Goal: Information Seeking & Learning: Learn about a topic

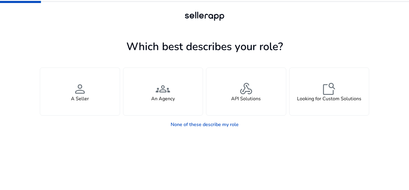
click at [121, 138] on app-seller-type "Which best describes your role? You manage your own brand or store and are look…" at bounding box center [205, 114] width 330 height 152
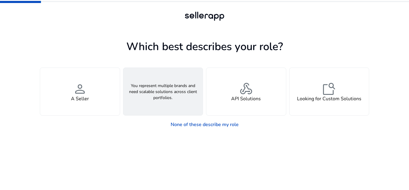
click at [168, 101] on h4 "An Agency" at bounding box center [163, 99] width 24 height 6
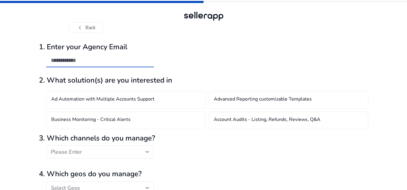
click at [116, 61] on input "email" at bounding box center [100, 60] width 98 height 7
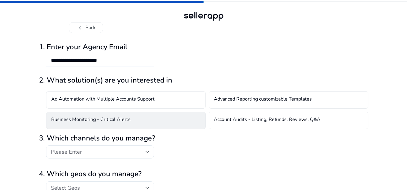
type input "**********"
click at [156, 119] on div "Business Monitoring - Critical Alerts" at bounding box center [126, 119] width 160 height 17
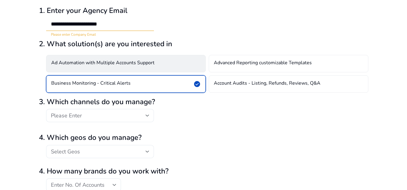
scroll to position [37, 0]
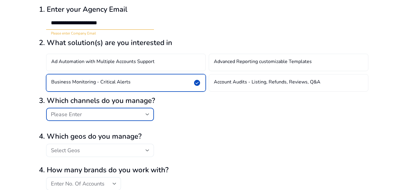
click at [108, 115] on div "Please Enter" at bounding box center [98, 114] width 95 height 7
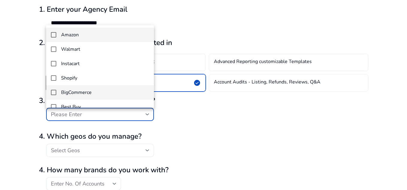
scroll to position [1, 0]
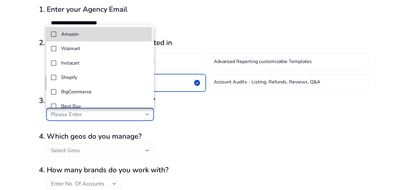
click at [52, 34] on mat-pseudo-checkbox at bounding box center [53, 33] width 5 height 5
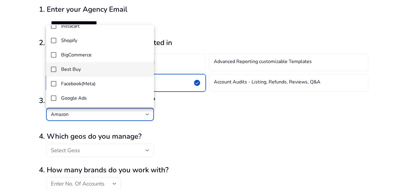
scroll to position [38, 0]
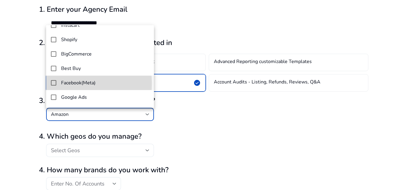
click at [50, 83] on mat-option "Facebook(Meta)" at bounding box center [100, 83] width 108 height 14
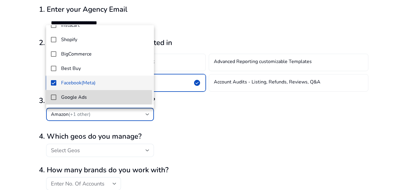
click at [54, 96] on mat-pseudo-checkbox at bounding box center [53, 96] width 5 height 5
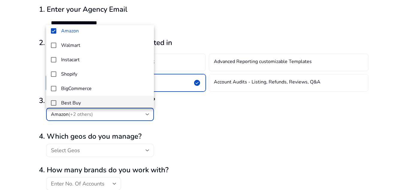
scroll to position [52, 0]
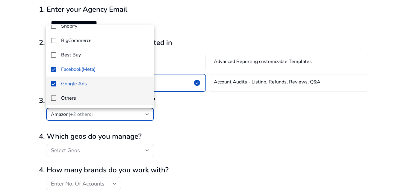
click at [50, 98] on mat-option "Others" at bounding box center [100, 98] width 108 height 14
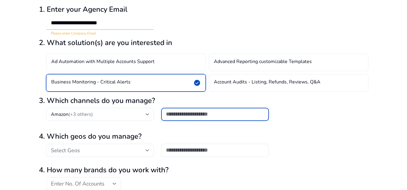
click at [192, 113] on input "text" at bounding box center [215, 114] width 98 height 7
type input "*"
type input "********"
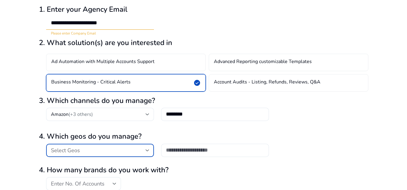
click at [108, 150] on div "Select Geos" at bounding box center [98, 150] width 95 height 7
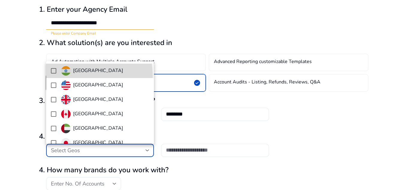
click at [77, 76] on mat-option "[GEOGRAPHIC_DATA]" at bounding box center [100, 71] width 108 height 14
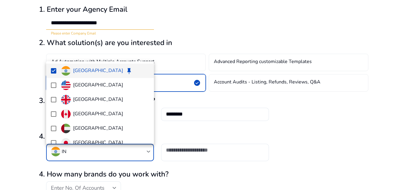
click at [182, 153] on div at bounding box center [203, 95] width 407 height 190
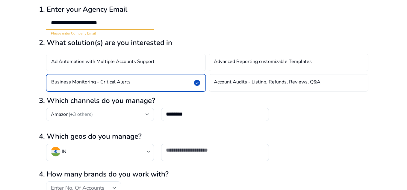
click at [182, 153] on div at bounding box center [215, 150] width 98 height 13
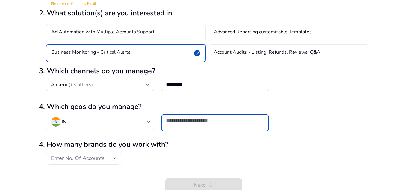
scroll to position [70, 0]
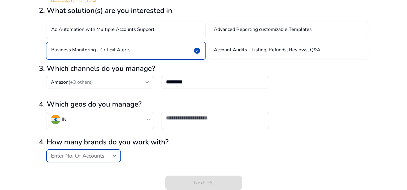
click at [105, 153] on div "Enter No. Of Accounts" at bounding box center [82, 155] width 62 height 7
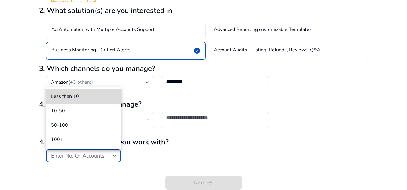
click at [82, 98] on span "Less than 10" at bounding box center [83, 96] width 65 height 7
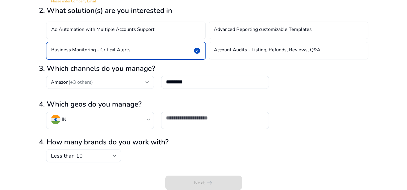
click at [203, 169] on div "Next arrow_right_alt" at bounding box center [204, 177] width 330 height 25
click at [212, 183] on div "Next arrow_right_alt" at bounding box center [204, 177] width 330 height 25
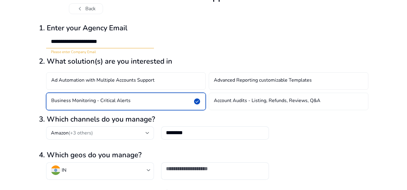
scroll to position [10, 0]
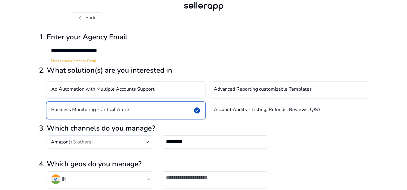
click at [120, 49] on input "**********" at bounding box center [100, 50] width 98 height 7
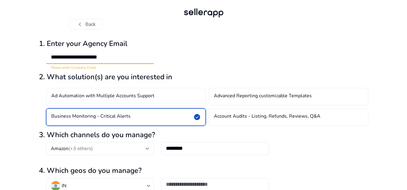
scroll to position [70, 0]
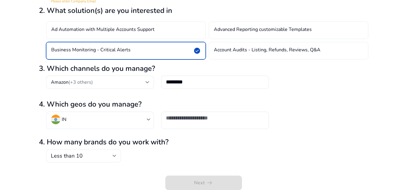
click at [159, 144] on h2 "4. How many brands do you work with?" at bounding box center [204, 142] width 330 height 9
click at [191, 124] on div at bounding box center [215, 117] width 98 height 13
click at [198, 149] on div "4. How many brands do you work with? Less than 10" at bounding box center [204, 150] width 330 height 25
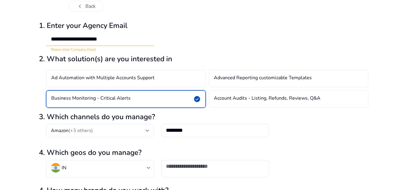
scroll to position [21, 0]
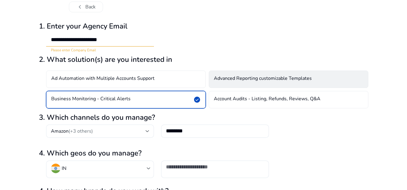
click at [229, 83] on div "Advanced Reporting customizable Templates" at bounding box center [289, 78] width 160 height 17
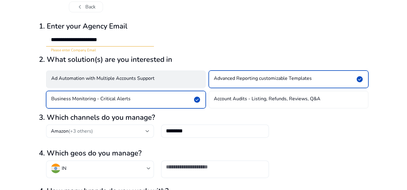
click at [156, 75] on div "Ad Automation with Multiple Accounts Support" at bounding box center [126, 78] width 160 height 17
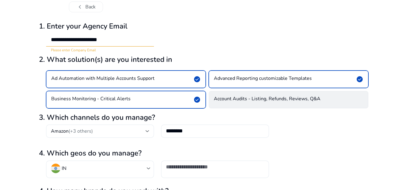
click at [223, 96] on h4 "Account Audits - Listing, Refunds, Reviews, Q&A" at bounding box center [267, 99] width 107 height 7
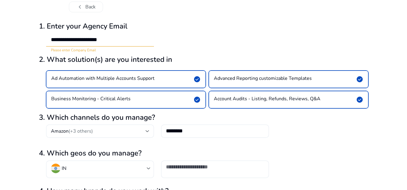
scroll to position [70, 0]
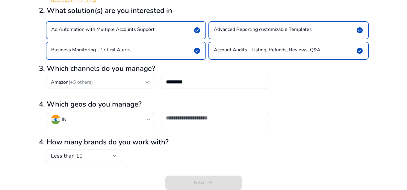
click at [211, 125] on div at bounding box center [215, 119] width 108 height 17
click at [201, 149] on div "4. How many brands do you work with? Less than 10" at bounding box center [204, 150] width 330 height 25
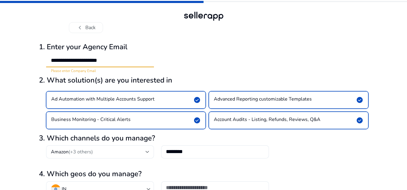
click at [117, 63] on input "**********" at bounding box center [100, 60] width 98 height 7
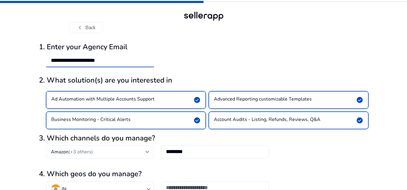
type input "**********"
click at [230, 42] on div "**********" at bounding box center [204, 56] width 330 height 36
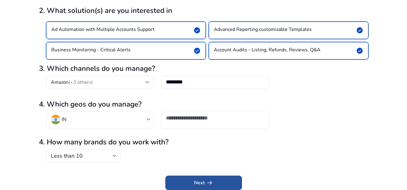
click at [213, 178] on span "submit" at bounding box center [203, 182] width 77 height 14
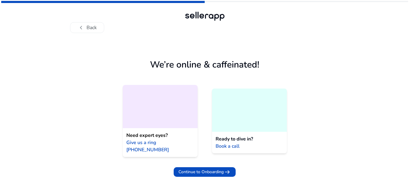
scroll to position [0, 0]
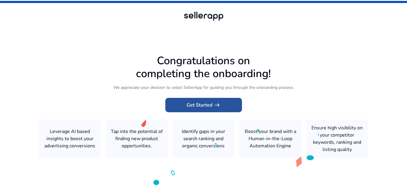
click at [226, 108] on span at bounding box center [203, 105] width 77 height 14
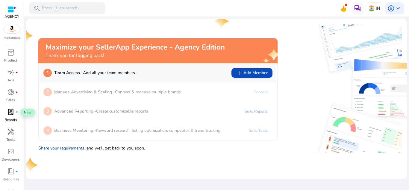
click at [12, 111] on span "lab_profile" at bounding box center [10, 111] width 7 height 7
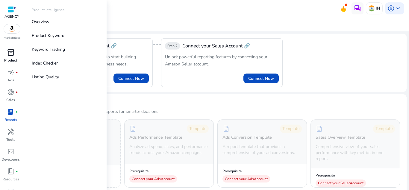
click at [10, 54] on span "inventory_2" at bounding box center [10, 52] width 7 height 7
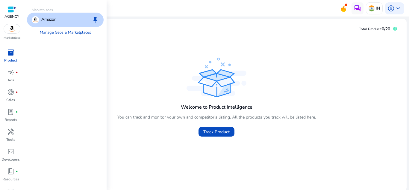
click at [11, 28] on img at bounding box center [12, 28] width 16 height 9
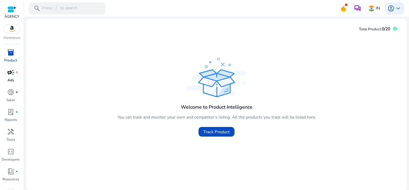
scroll to position [14, 0]
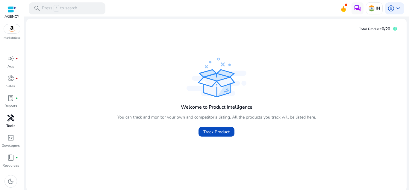
click at [11, 124] on p "Tools" at bounding box center [10, 125] width 9 height 5
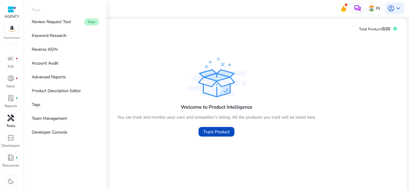
scroll to position [0, 0]
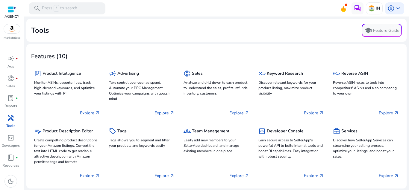
click at [153, 31] on div "Tools school Feature Guide" at bounding box center [216, 30] width 371 height 13
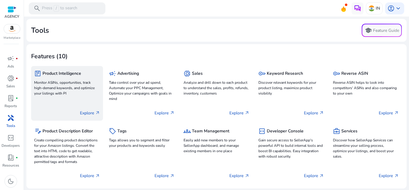
click at [72, 90] on p "Monitor ASINs, opportunities, track high-demand keywords, and optimize your lis…" at bounding box center [67, 88] width 66 height 16
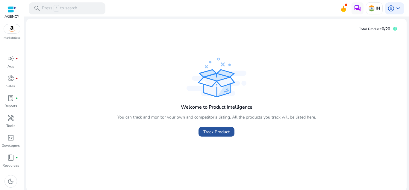
click at [217, 131] on span "Track Product" at bounding box center [216, 132] width 26 height 6
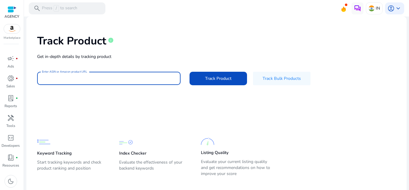
click at [109, 80] on input "Enter ASIN or Amazon product URL" at bounding box center [109, 78] width 134 height 7
click at [150, 78] on input "Enter ASIN or Amazon product URL" at bounding box center [109, 78] width 134 height 7
paste input "**********"
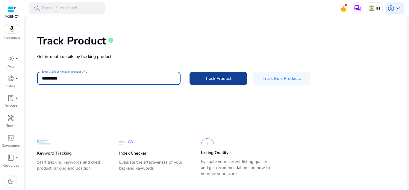
type input "**********"
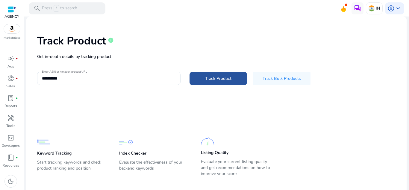
click at [233, 75] on span at bounding box center [219, 78] width 58 height 14
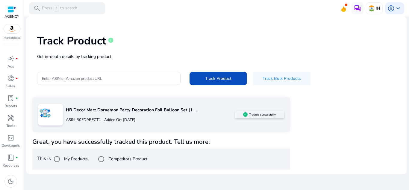
click at [196, 134] on div "HB Decor Mart Doraemon Party Decoration Foil Balloon Set | L... ASIN: B0FD9RFCT…" at bounding box center [161, 133] width 258 height 72
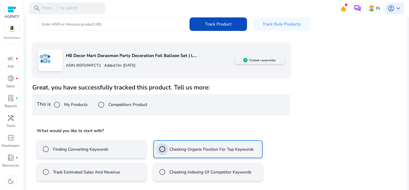
scroll to position [81, 0]
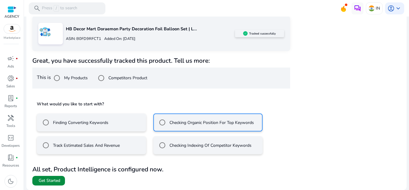
click at [45, 180] on span "Get Started" at bounding box center [50, 180] width 22 height 6
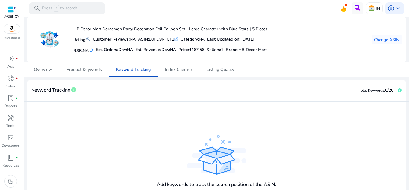
scroll to position [16, 0]
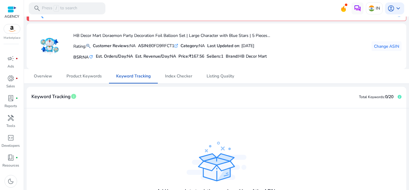
click at [187, 111] on div "Add keywords to track the search position of the ASIN. Add keywords" at bounding box center [217, 168] width 380 height 121
click at [183, 78] on span "Index Checker" at bounding box center [178, 76] width 27 height 4
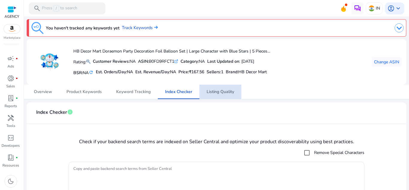
click at [218, 90] on span "Listing Quality" at bounding box center [221, 92] width 28 height 4
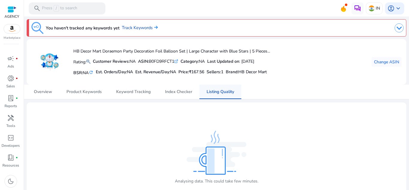
scroll to position [12, 0]
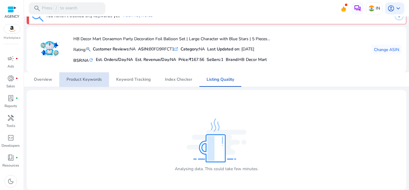
click at [89, 85] on span "Product Keywords" at bounding box center [84, 79] width 35 height 14
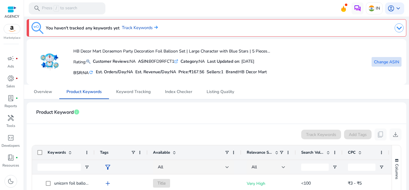
click at [391, 61] on span "Change ASIN" at bounding box center [386, 62] width 25 height 6
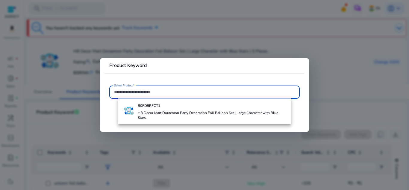
click at [292, 93] on input "Select Product*" at bounding box center [204, 92] width 181 height 7
paste input "**********"
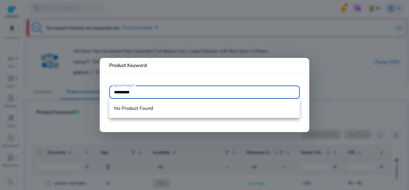
type input "**********"
drag, startPoint x: 260, startPoint y: 91, endPoint x: 261, endPoint y: 76, distance: 14.7
click at [261, 76] on mat-card "**********" at bounding box center [205, 95] width 210 height 74
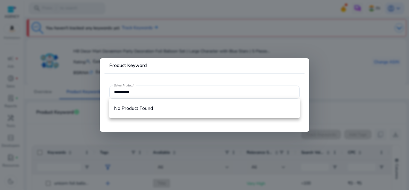
click at [261, 76] on mat-card "**********" at bounding box center [205, 95] width 210 height 74
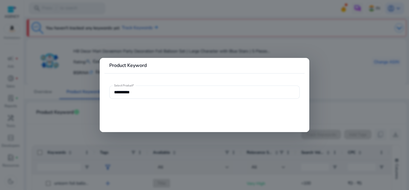
click at [261, 76] on mat-card "**********" at bounding box center [205, 95] width 210 height 74
click at [271, 50] on div at bounding box center [204, 95] width 409 height 190
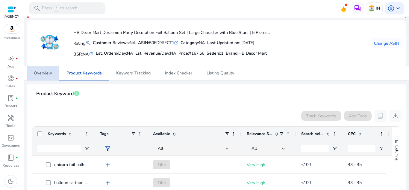
click at [46, 78] on span "Overview" at bounding box center [43, 73] width 18 height 14
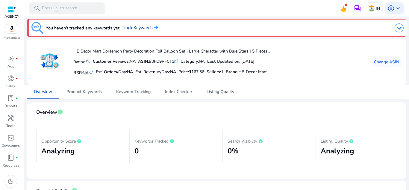
click at [146, 30] on link "Track Keywords" at bounding box center [140, 28] width 36 height 7
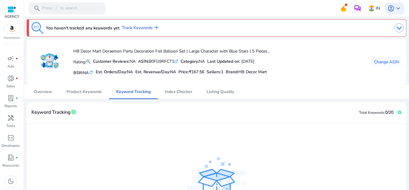
click at [399, 28] on img at bounding box center [399, 27] width 9 height 9
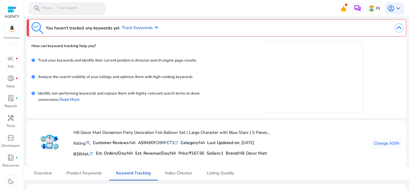
click at [56, 9] on span "/" at bounding box center [56, 8] width 5 height 7
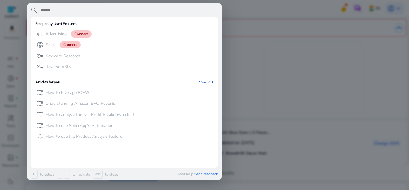
click at [104, 15] on div "search" at bounding box center [125, 12] width 188 height 10
click at [104, 13] on input "text" at bounding box center [129, 10] width 178 height 7
paste input "**********"
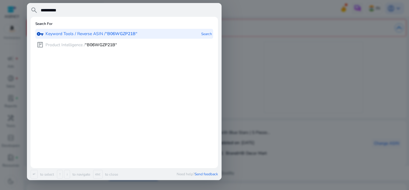
type input "**********"
click at [101, 33] on p "Keyword Tools / Reverse ASIN / “B06WGZP21B“" at bounding box center [92, 34] width 92 height 6
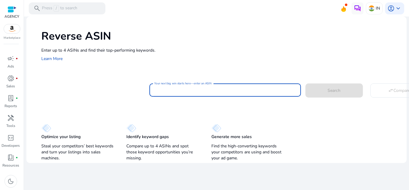
click at [192, 90] on input "Your next big win starts here—enter an ASIN" at bounding box center [225, 90] width 142 height 7
paste input "**********"
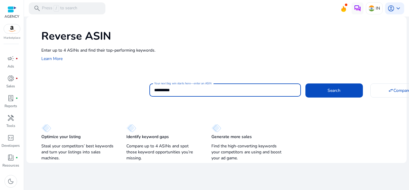
type input "**********"
click at [306, 83] on button "Search" at bounding box center [335, 90] width 58 height 14
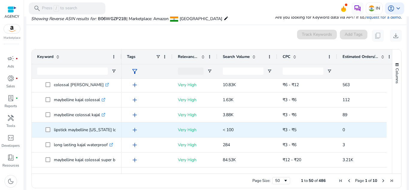
scroll to position [45, 0]
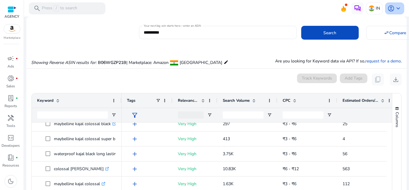
click at [390, 12] on span "account_circle" at bounding box center [391, 8] width 7 height 7
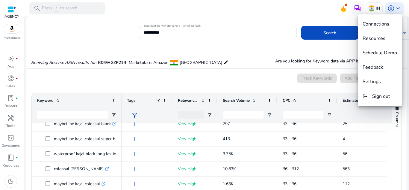
click at [282, 43] on div at bounding box center [204, 95] width 409 height 190
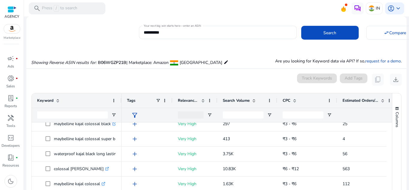
scroll to position [50, 0]
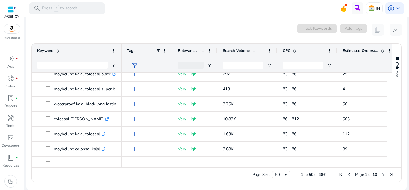
click at [201, 29] on div "0 keyword(s) selected Track Keywords Add Tags content_copy download" at bounding box center [216, 30] width 371 height 12
